Goal: Subscribe to service/newsletter

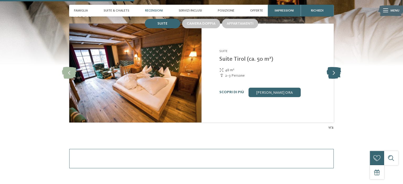
scroll to position [499, 0]
click at [333, 74] on icon at bounding box center [334, 73] width 14 height 12
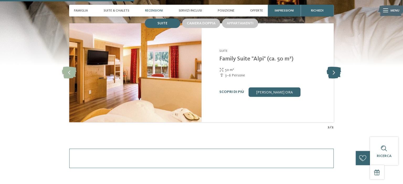
click at [333, 74] on icon at bounding box center [334, 73] width 14 height 12
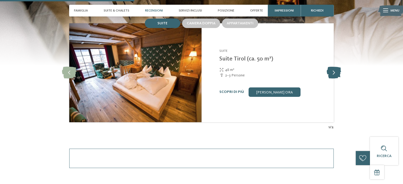
click at [333, 74] on icon at bounding box center [334, 73] width 14 height 12
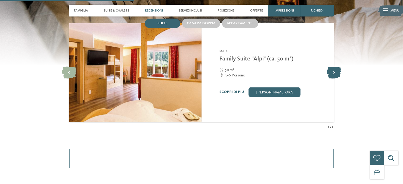
click at [333, 74] on icon at bounding box center [334, 73] width 14 height 12
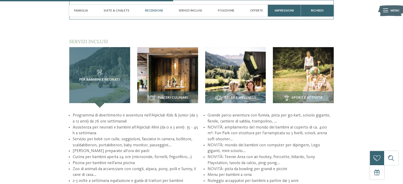
scroll to position [637, 0]
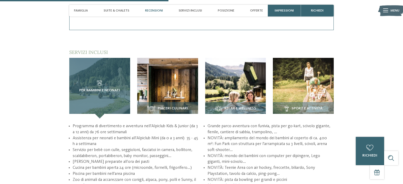
click at [90, 95] on div "Per bambini e neonati" at bounding box center [99, 88] width 61 height 61
click at [92, 90] on span "Per bambini e neonati" at bounding box center [99, 91] width 41 height 4
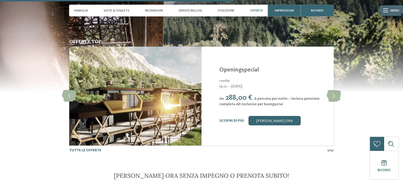
scroll to position [886, 0]
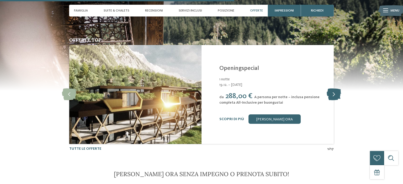
click at [337, 100] on icon at bounding box center [334, 95] width 14 height 12
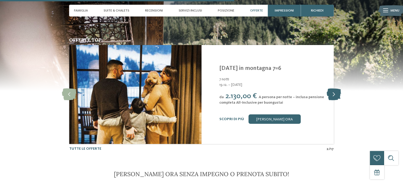
click at [337, 100] on icon at bounding box center [334, 95] width 14 height 12
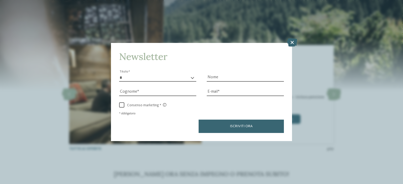
click at [119, 74] on select "* ****** ******* ******** ******" at bounding box center [157, 78] width 77 height 8
select select "*"
click option "*******" at bounding box center [0, 0] width 0 height 0
click at [215, 78] on input "Nome" at bounding box center [245, 78] width 77 height 8
type input "*******"
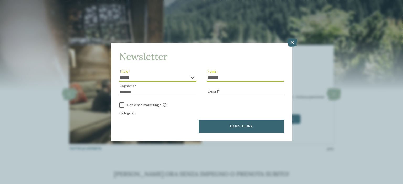
type input "*******"
click at [224, 94] on input "E-mail" at bounding box center [245, 92] width 77 height 8
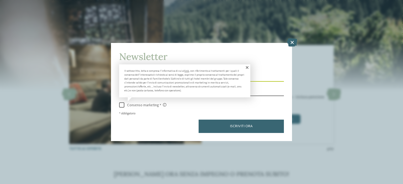
type input "**********"
click at [122, 105] on span at bounding box center [121, 105] width 5 height 5
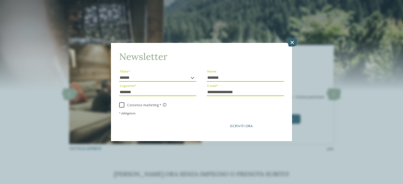
click at [218, 122] on button "Iscriviti ora" at bounding box center [241, 126] width 85 height 13
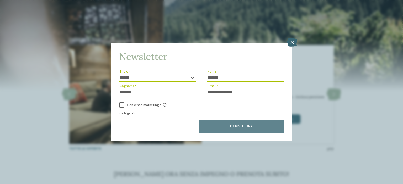
click at [219, 122] on div "Iscriviti ora" at bounding box center [201, 126] width 165 height 13
click at [289, 41] on icon at bounding box center [292, 42] width 10 height 8
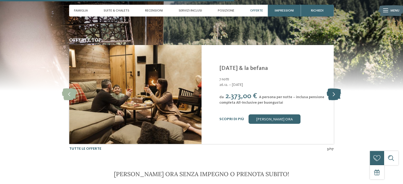
click at [332, 100] on icon at bounding box center [334, 95] width 14 height 12
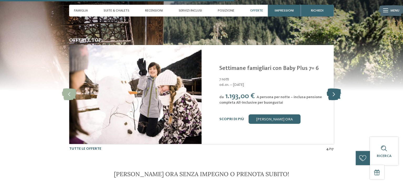
click at [332, 100] on icon at bounding box center [334, 95] width 14 height 12
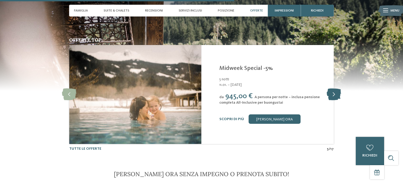
click at [333, 100] on icon at bounding box center [334, 95] width 14 height 12
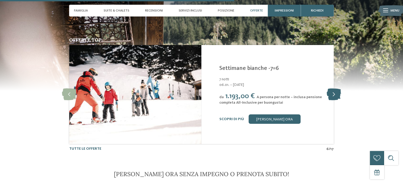
click at [333, 100] on icon at bounding box center [334, 95] width 14 height 12
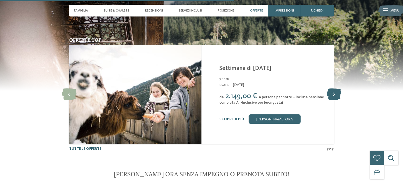
click at [333, 100] on icon at bounding box center [334, 95] width 14 height 12
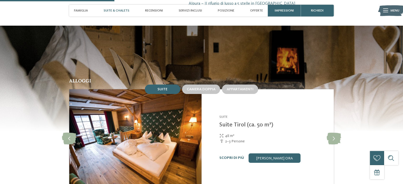
scroll to position [471, 0]
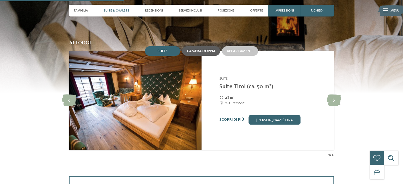
click at [209, 53] on span "Camera doppia" at bounding box center [201, 51] width 29 height 4
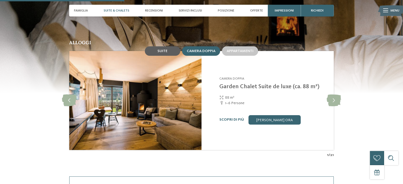
click at [167, 53] on span "Suite" at bounding box center [162, 51] width 10 height 4
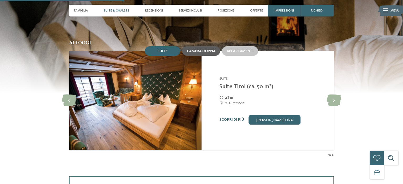
click at [201, 54] on div "Camera doppia" at bounding box center [201, 50] width 38 height 9
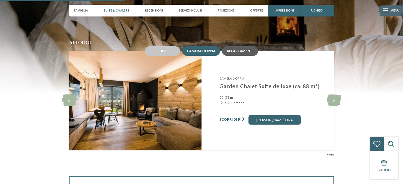
click at [245, 53] on span "Appartamenti" at bounding box center [240, 51] width 27 height 4
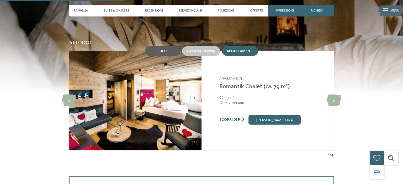
click at [163, 51] on span "Suite" at bounding box center [162, 51] width 10 height 4
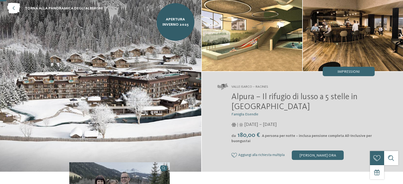
scroll to position [0, 0]
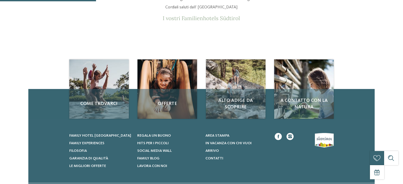
scroll to position [28, 0]
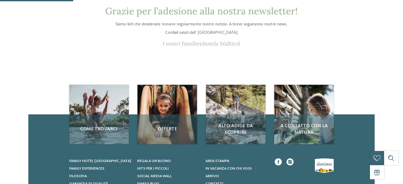
click at [292, 162] on link at bounding box center [289, 162] width 7 height 7
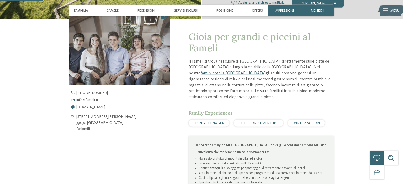
scroll to position [166, 0]
drag, startPoint x: 102, startPoint y: 124, endPoint x: 76, endPoint y: 116, distance: 27.1
click at [76, 116] on div "[STREET_ADDRESS][PERSON_NAME] 39030 [GEOGRAPHIC_DATA] Dolomiti" at bounding box center [119, 123] width 100 height 18
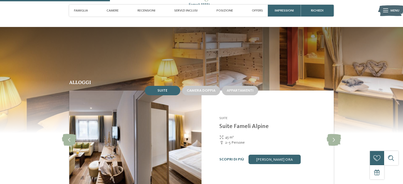
scroll to position [443, 0]
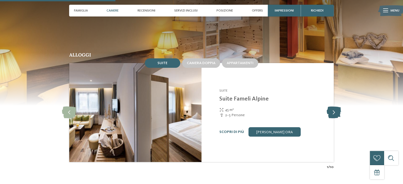
click at [332, 111] on icon at bounding box center [334, 113] width 14 height 12
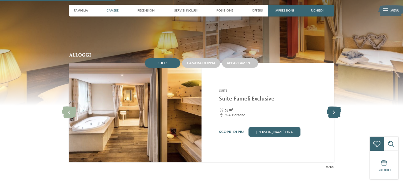
click at [332, 111] on icon at bounding box center [334, 113] width 14 height 12
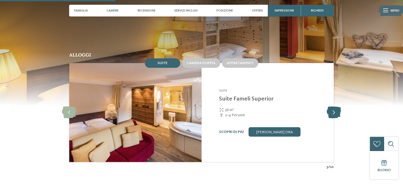
click at [332, 111] on icon at bounding box center [334, 113] width 14 height 12
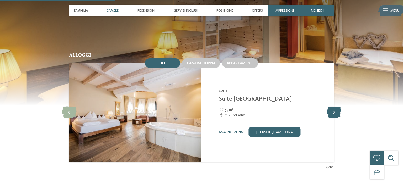
click at [332, 111] on icon at bounding box center [334, 113] width 14 height 12
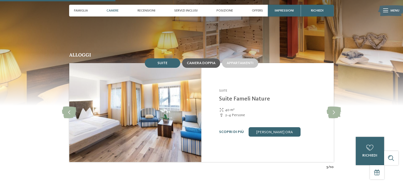
click at [199, 62] on span "Camera doppia" at bounding box center [201, 63] width 29 height 4
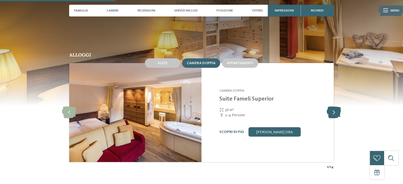
click at [333, 109] on icon at bounding box center [334, 113] width 14 height 12
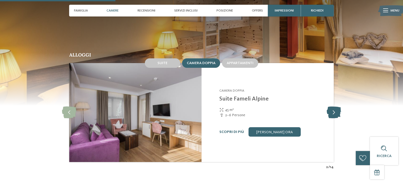
click at [333, 109] on icon at bounding box center [334, 113] width 14 height 12
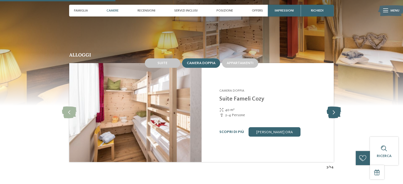
click at [333, 109] on icon at bounding box center [334, 113] width 14 height 12
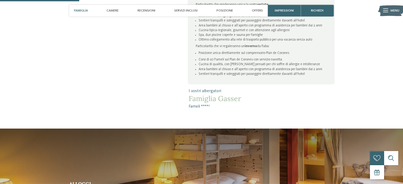
scroll to position [305, 0]
